Goal: Information Seeking & Learning: Find specific fact

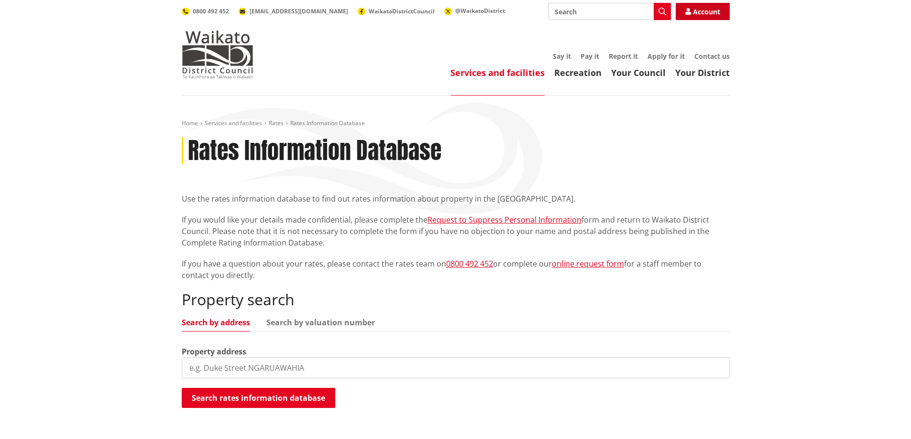
click at [692, 10] on link "Account" at bounding box center [702, 11] width 54 height 17
click at [255, 366] on input "search" at bounding box center [456, 368] width 548 height 21
type input "1045 te hutewai road"
click at [311, 397] on button "Search rates information database" at bounding box center [258, 398] width 153 height 20
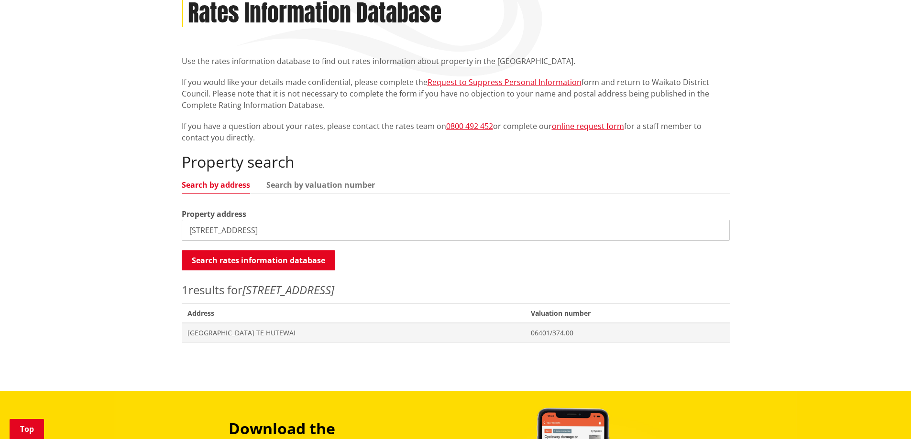
scroll to position [335, 0]
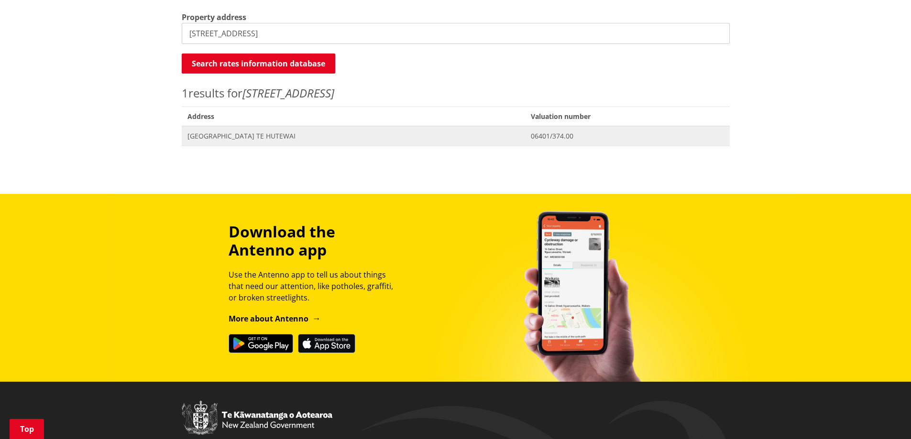
click at [251, 137] on span "1045 Te Hutewai Road TE HUTEWAI" at bounding box center [353, 136] width 332 height 10
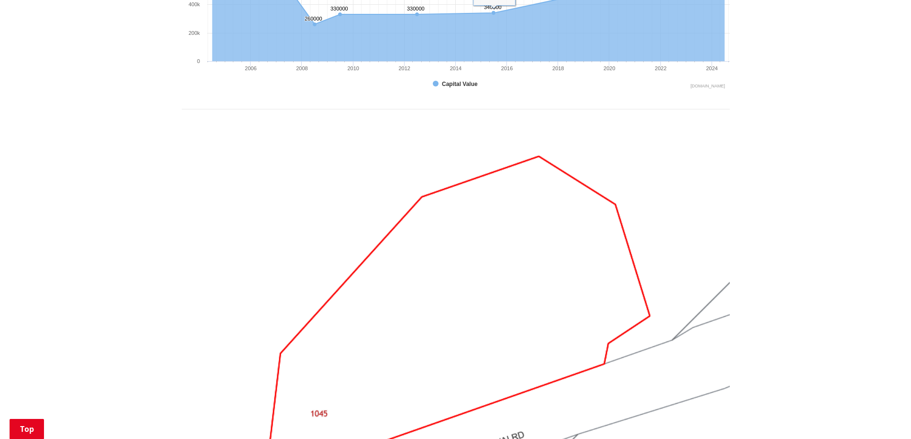
scroll to position [717, 0]
